Goal: Use online tool/utility: Use online tool/utility

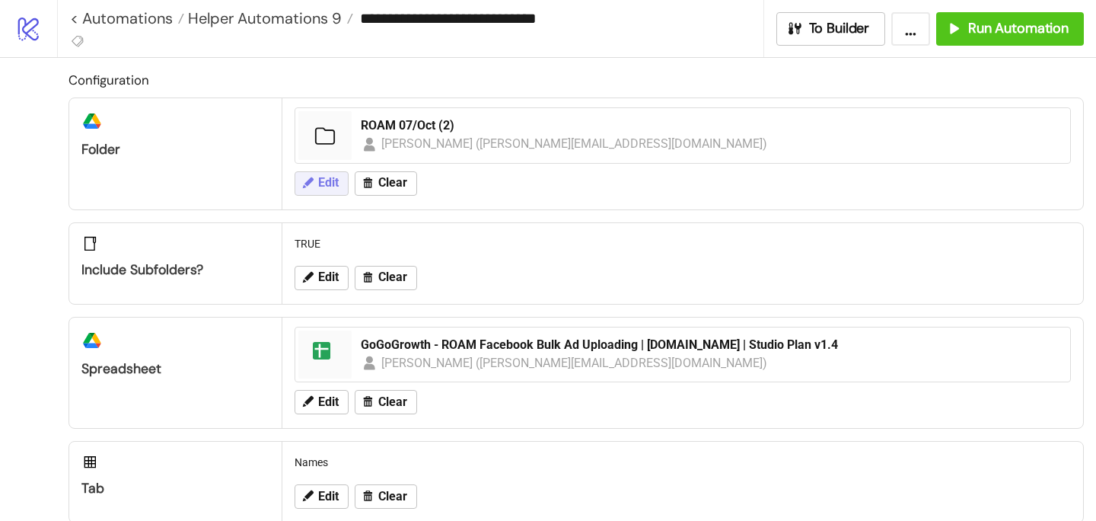
click at [327, 190] on button "Edit" at bounding box center [322, 183] width 54 height 24
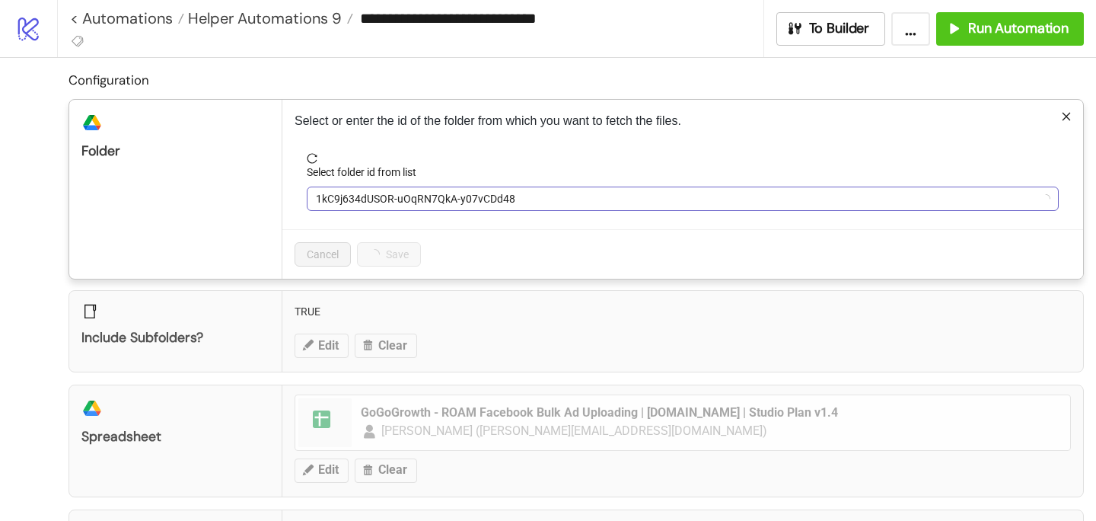
click at [338, 192] on span "1kC9j634dUSOR-uOqRN7QkA-y07vCDd48" at bounding box center [683, 198] width 734 height 23
click at [340, 195] on span "ROAM 07/Oct (2)" at bounding box center [683, 198] width 734 height 23
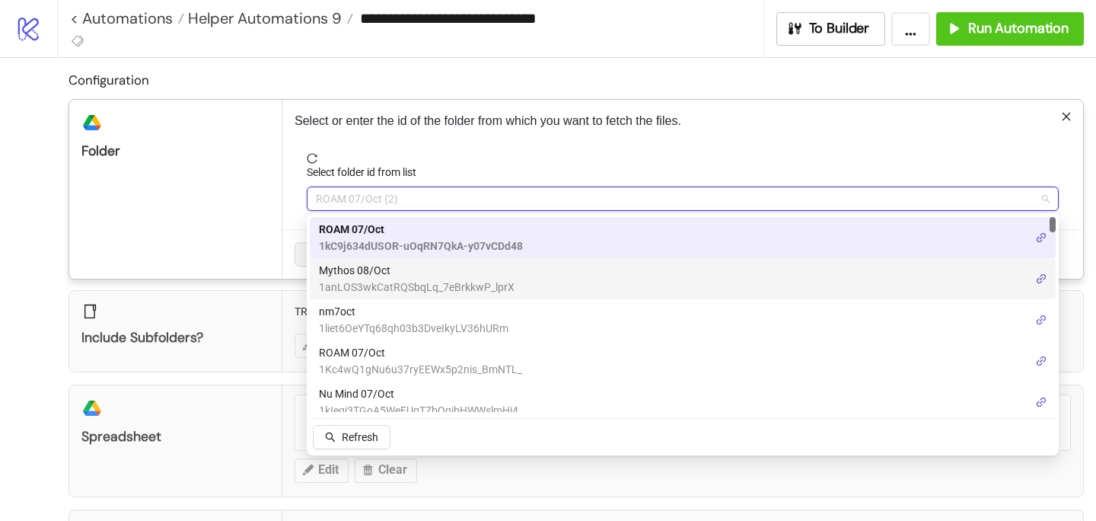
click at [343, 267] on span "Mythos 08/Oct" at bounding box center [417, 270] width 196 height 17
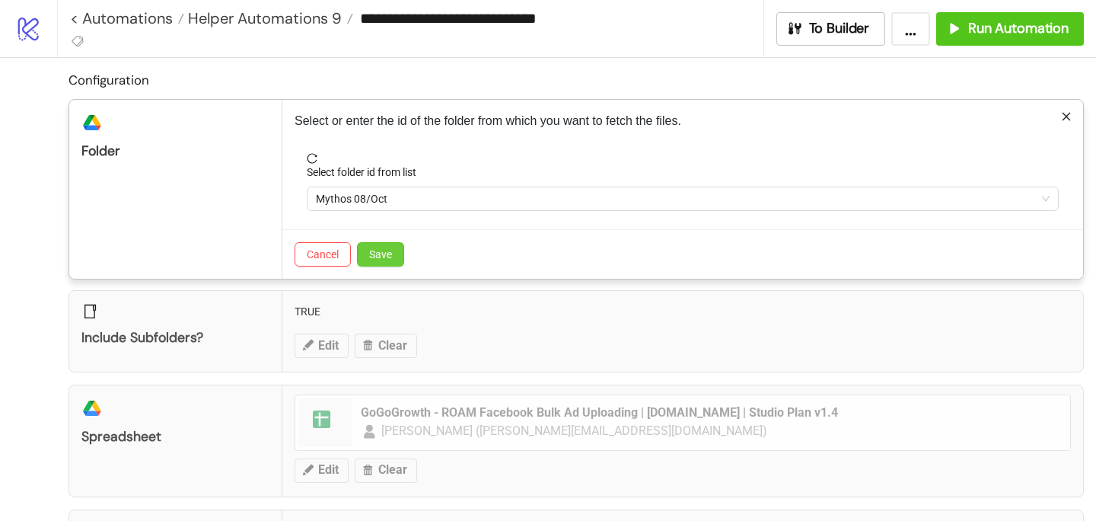
click at [374, 252] on span "Save" at bounding box center [380, 254] width 23 height 12
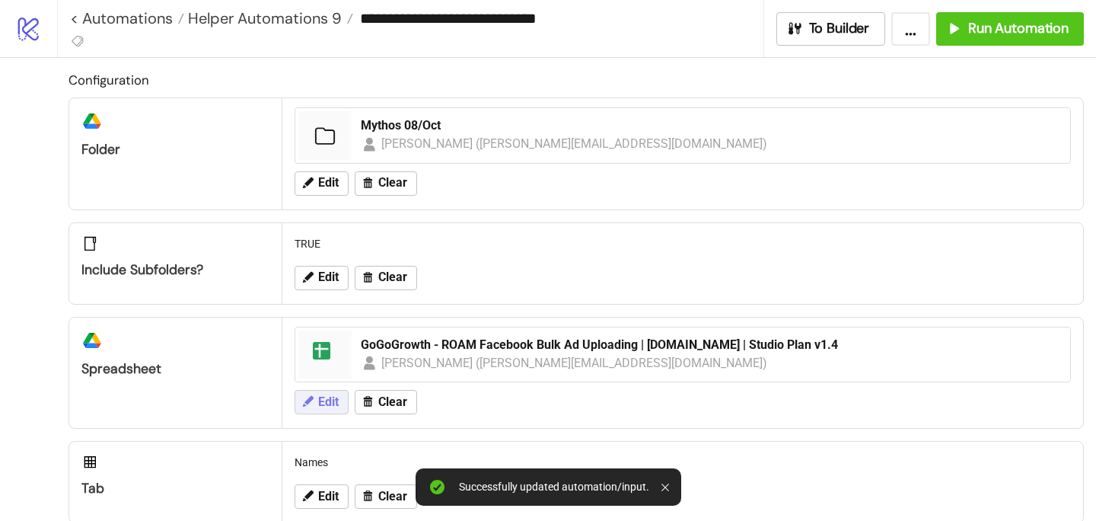
click at [332, 407] on span "Edit" at bounding box center [328, 402] width 21 height 14
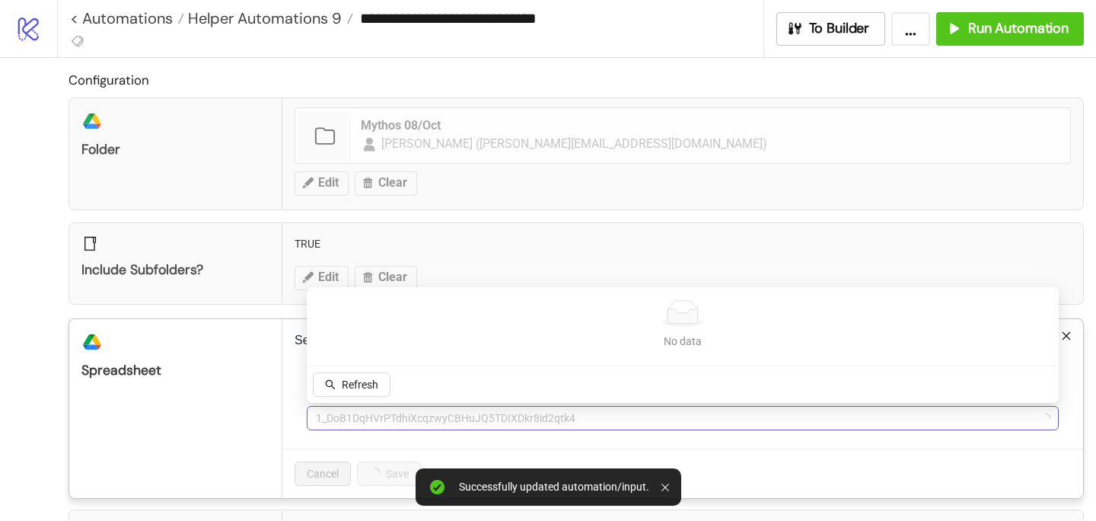
click at [354, 415] on span "1_DoB1DqHVrPTdhiXcqzwyCBHuJQ5TDIXDkr8id2qtk4" at bounding box center [683, 418] width 734 height 23
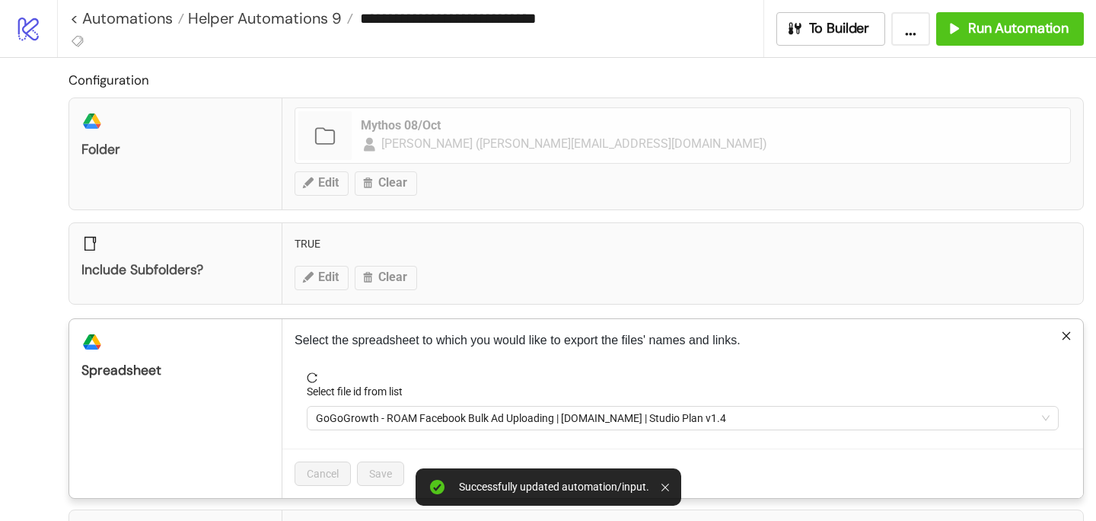
click at [354, 415] on span "GoGoGrowth - ROAM Facebook Bulk Ad Uploading | [DOMAIN_NAME] | Studio Plan v1.4" at bounding box center [683, 418] width 734 height 23
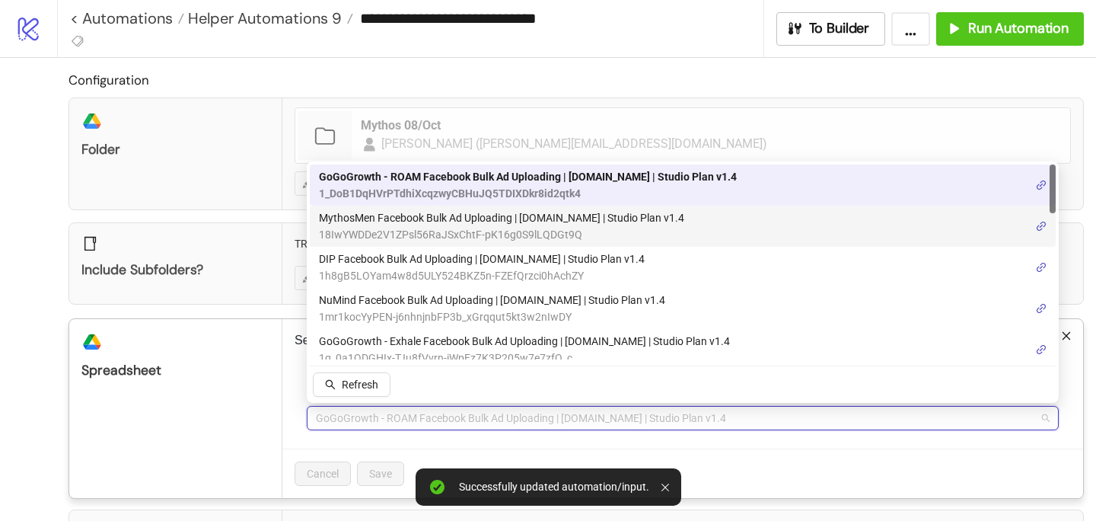
click at [377, 230] on span "18IwYWDDe2V1ZPsl56RaJSxChtF-pK16g0S9lLQDGt9Q" at bounding box center [501, 234] width 365 height 17
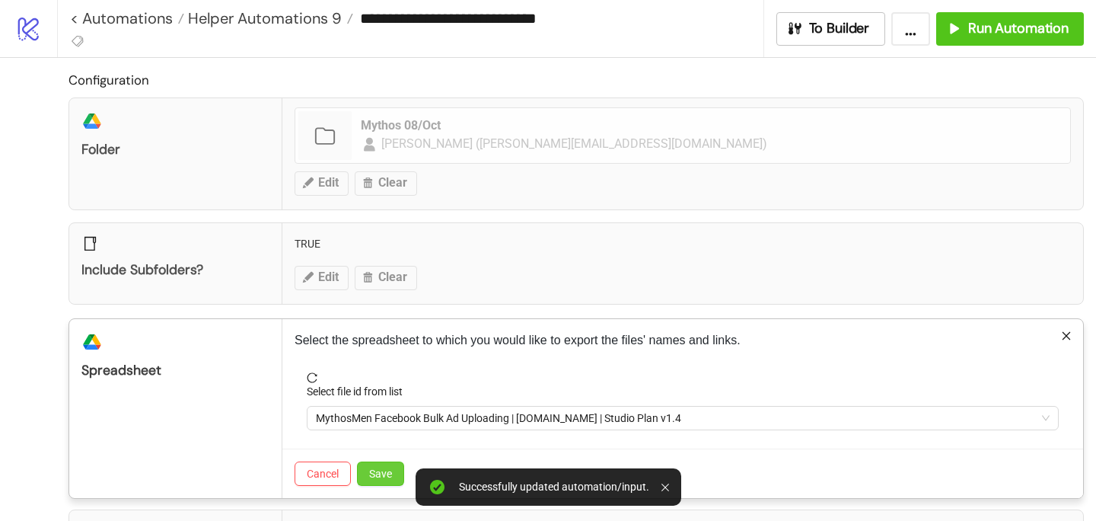
click at [378, 466] on button "Save" at bounding box center [380, 473] width 47 height 24
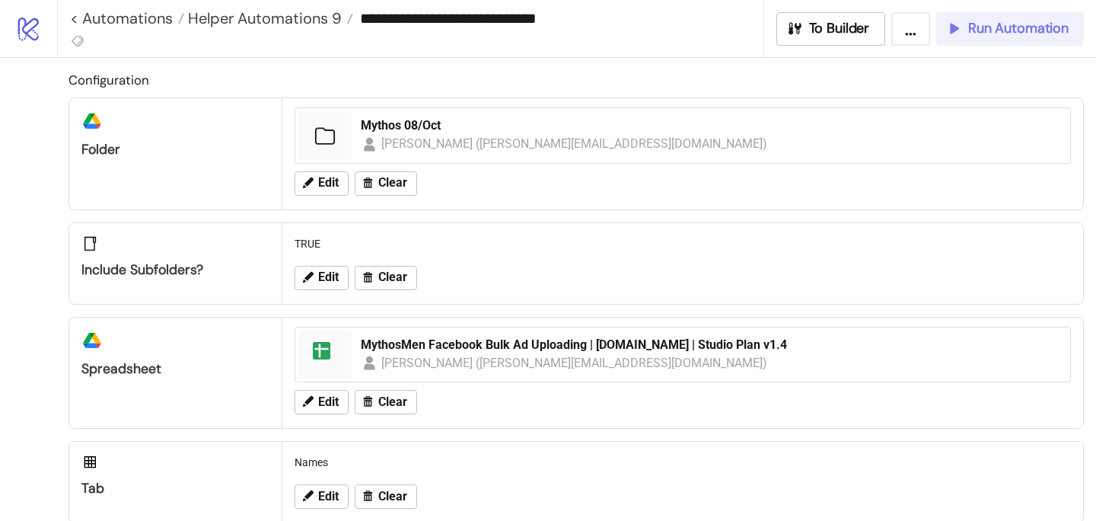
click at [974, 29] on span "Run Automation" at bounding box center [1019, 29] width 101 height 18
